Goal: Task Accomplishment & Management: Complete application form

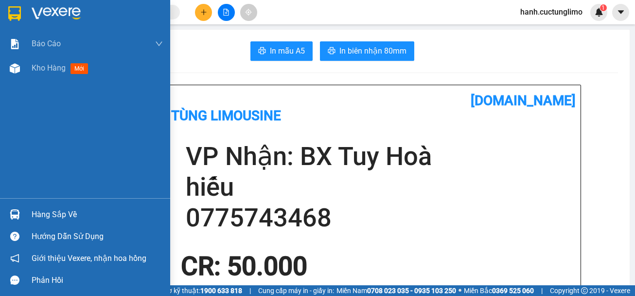
click at [9, 10] on img at bounding box center [14, 13] width 13 height 15
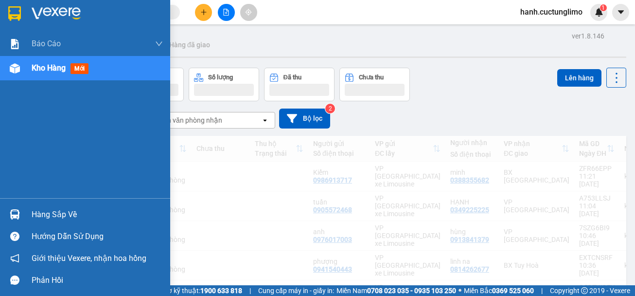
click at [50, 5] on div at bounding box center [85, 16] width 170 height 32
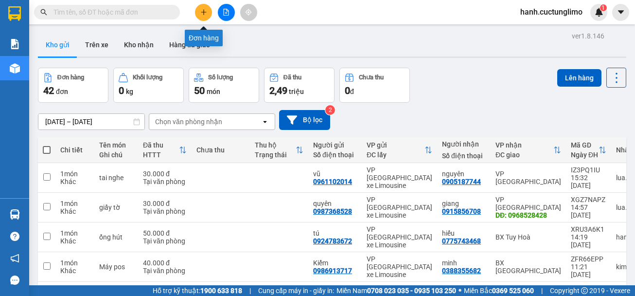
click at [207, 15] on icon "plus" at bounding box center [203, 12] width 7 height 7
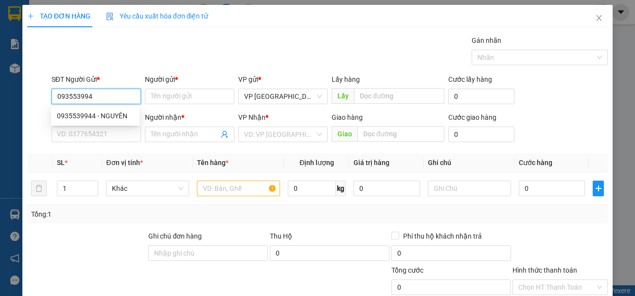
type input "0935539944"
click at [124, 111] on div "0935539944 - NGUYÊN" at bounding box center [95, 115] width 77 height 11
type input "NGUYÊN"
type input "0919530519"
type input "THANH"
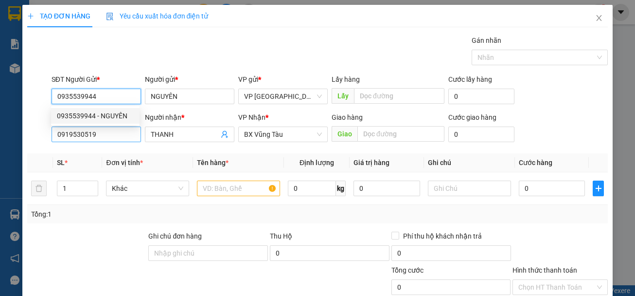
type input "70.000"
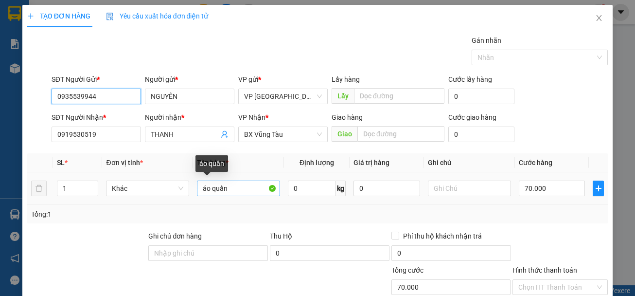
type input "0935539944"
click at [234, 189] on input "áo quần" at bounding box center [238, 188] width 83 height 16
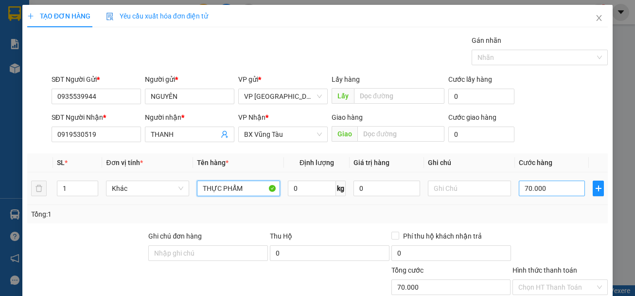
type input "THỰC PHẨM"
click at [552, 195] on input "70.000" at bounding box center [552, 188] width 67 height 16
type input "1"
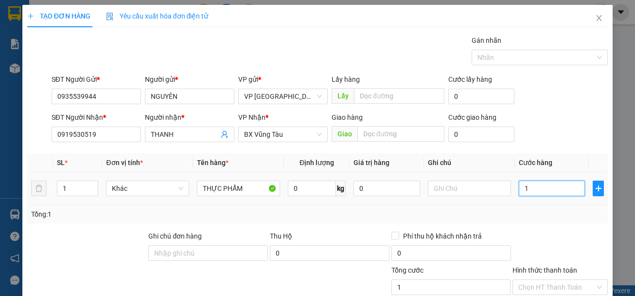
type input "15"
type input "150"
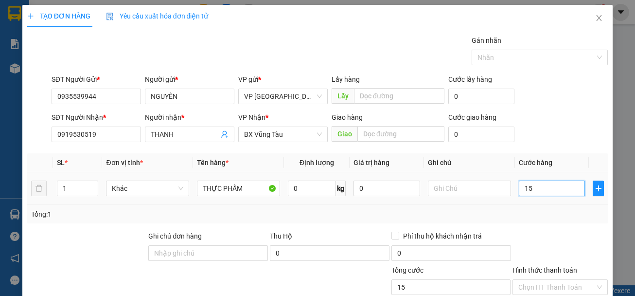
type input "150"
type input "1.500"
type input "15.000"
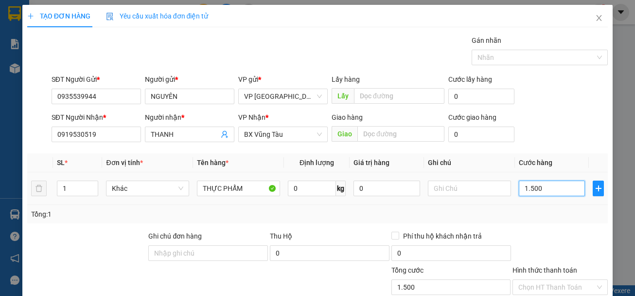
type input "15.000"
type input "150.000"
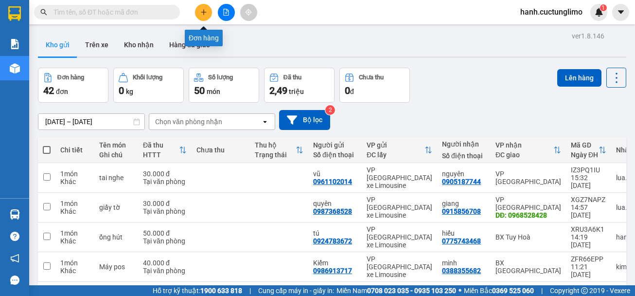
click at [199, 8] on button at bounding box center [203, 12] width 17 height 17
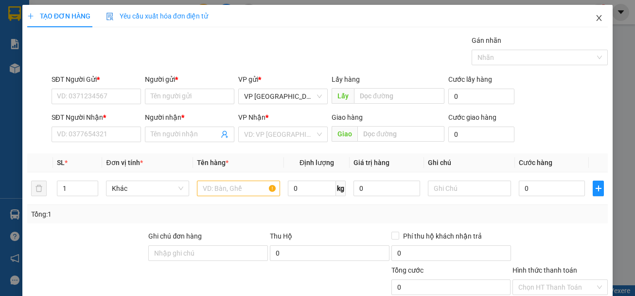
click at [595, 21] on icon "close" at bounding box center [599, 18] width 8 height 8
